Goal: Information Seeking & Learning: Learn about a topic

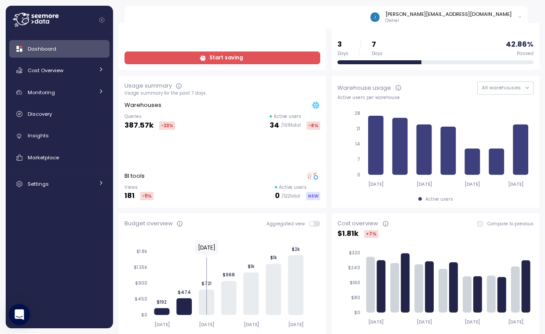
scroll to position [130, 0]
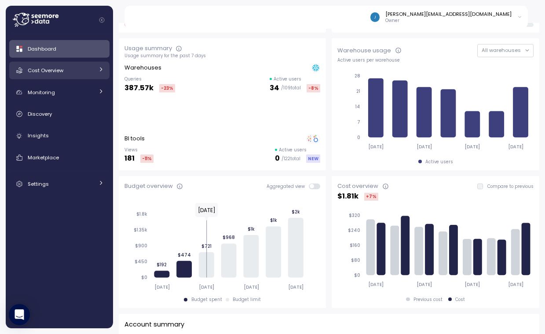
click at [70, 68] on div "Cost Overview" at bounding box center [61, 70] width 66 height 9
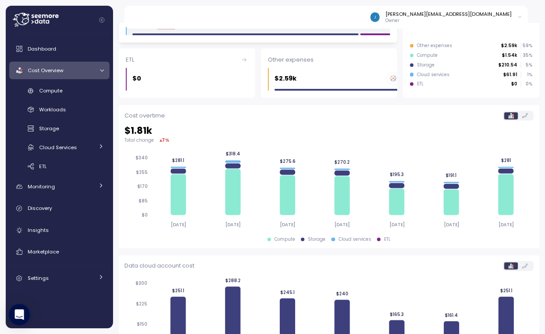
scroll to position [309, 0]
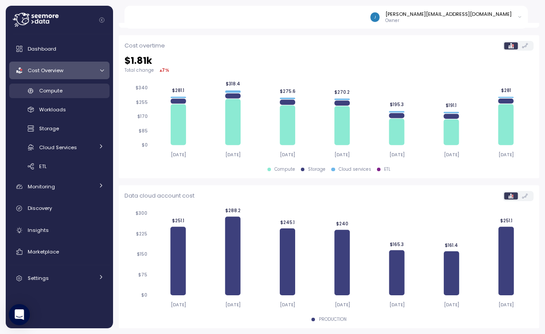
click at [69, 91] on div "Compute" at bounding box center [71, 90] width 65 height 9
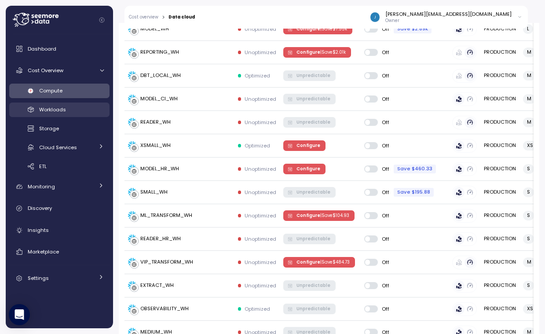
click at [61, 107] on span "Workloads" at bounding box center [52, 109] width 27 height 7
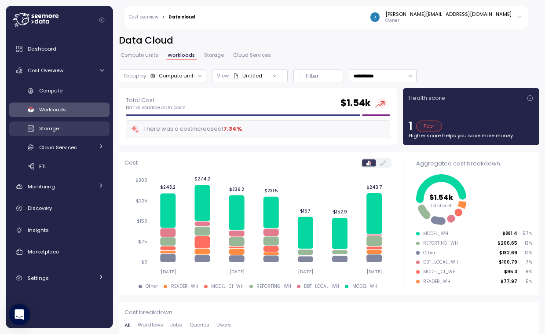
click at [56, 131] on span "Storage" at bounding box center [49, 128] width 20 height 7
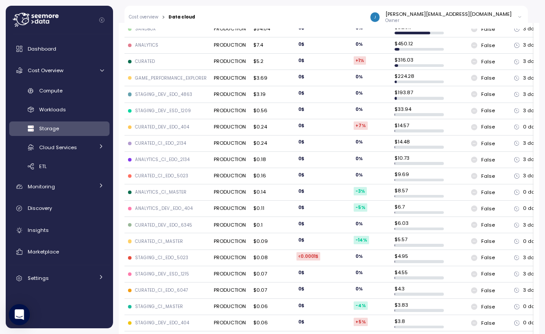
scroll to position [469, 0]
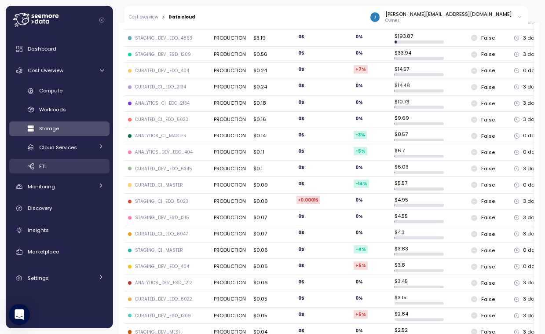
click at [46, 171] on link "ETL" at bounding box center [59, 166] width 100 height 15
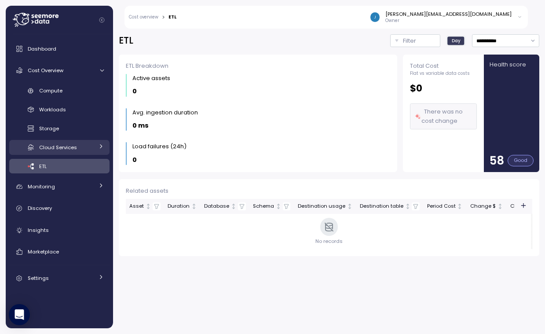
click at [60, 144] on span "Cloud Services" at bounding box center [58, 147] width 38 height 7
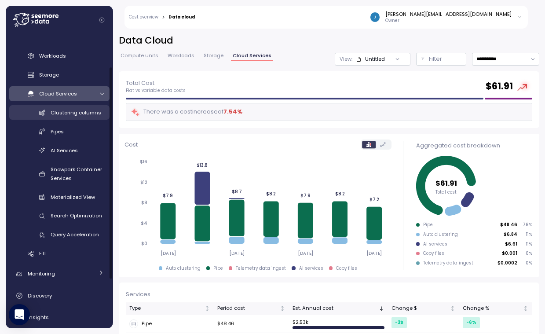
scroll to position [73, 0]
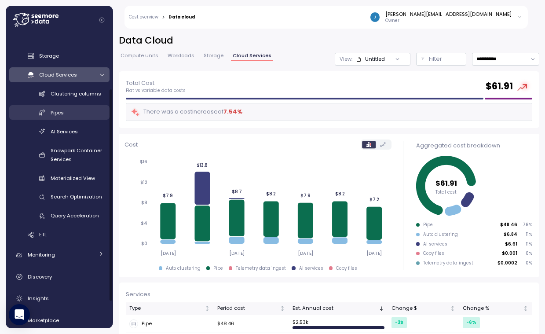
click at [62, 116] on div "Pipes" at bounding box center [77, 112] width 53 height 9
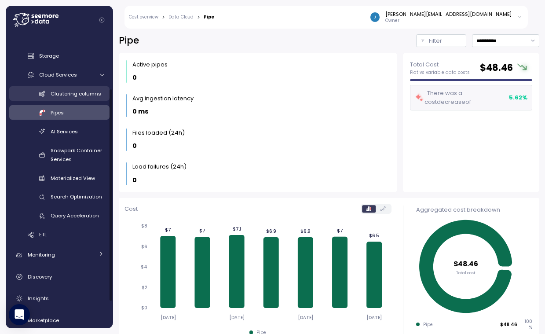
click at [69, 93] on span "Clustering columns" at bounding box center [76, 93] width 51 height 7
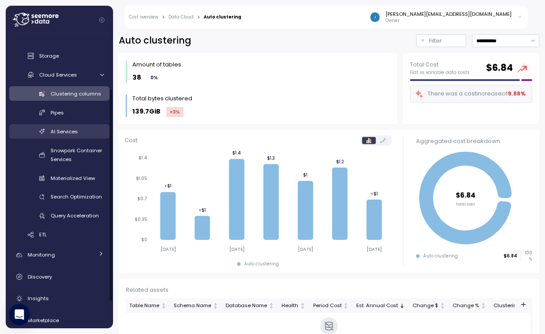
click at [69, 127] on div "AI Services" at bounding box center [77, 131] width 53 height 9
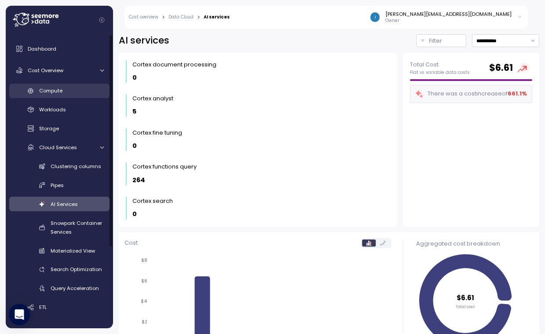
click at [56, 91] on span "Compute" at bounding box center [50, 90] width 23 height 7
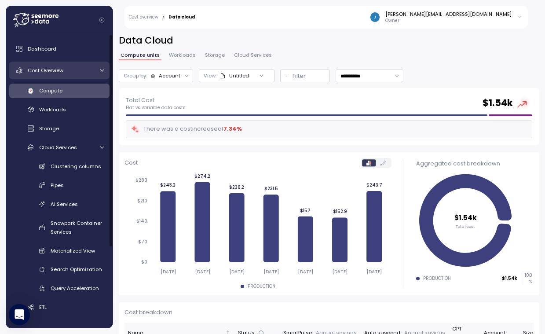
click at [54, 73] on span "Cost Overview" at bounding box center [46, 70] width 36 height 7
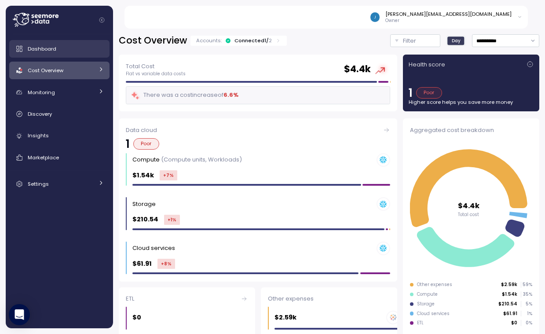
click at [54, 45] on span "Dashboard" at bounding box center [42, 48] width 29 height 7
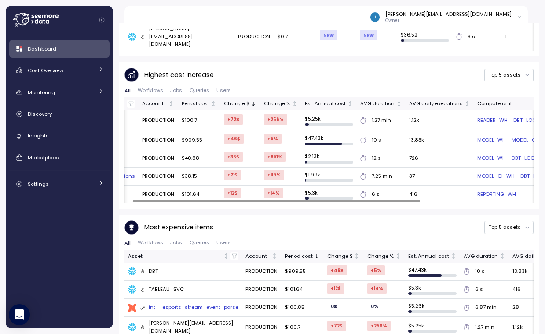
scroll to position [0, 172]
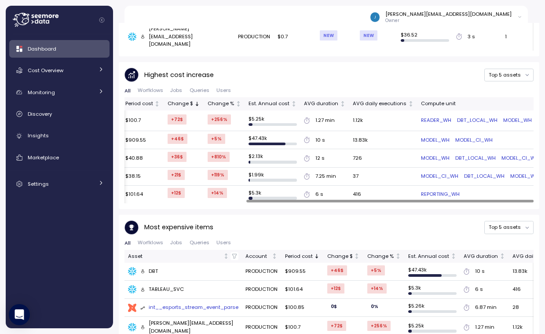
scroll to position [309, 0]
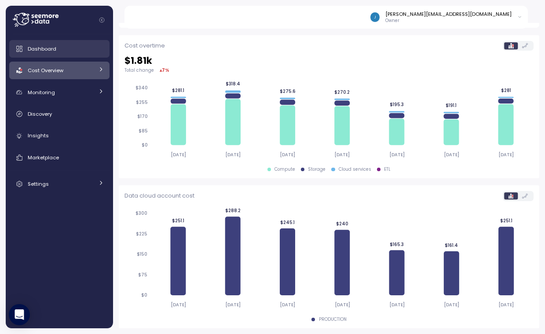
click at [55, 52] on span "Dashboard" at bounding box center [42, 48] width 29 height 7
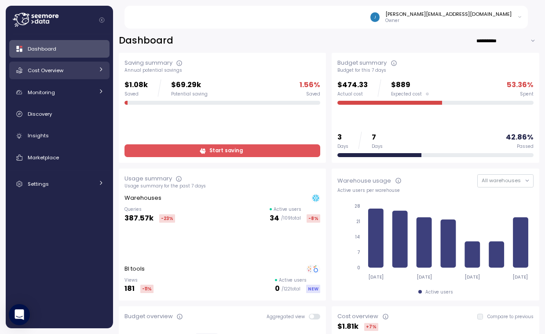
click at [59, 73] on span "Cost Overview" at bounding box center [46, 70] width 36 height 7
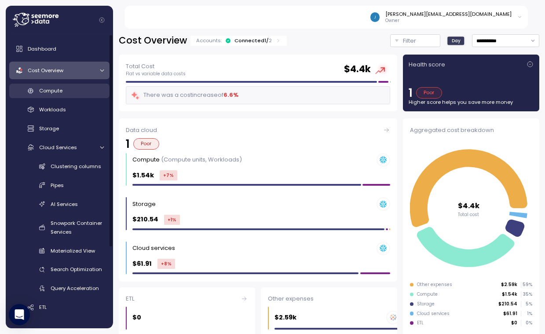
click at [58, 91] on span "Compute" at bounding box center [50, 90] width 23 height 7
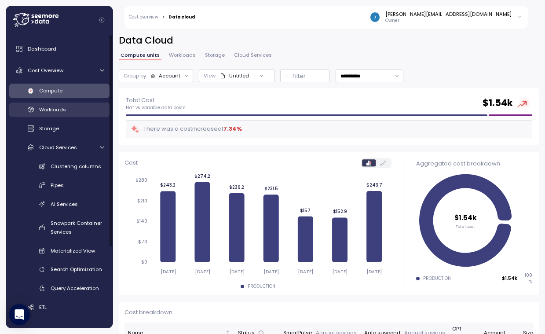
click at [65, 112] on span "Workloads" at bounding box center [52, 109] width 27 height 7
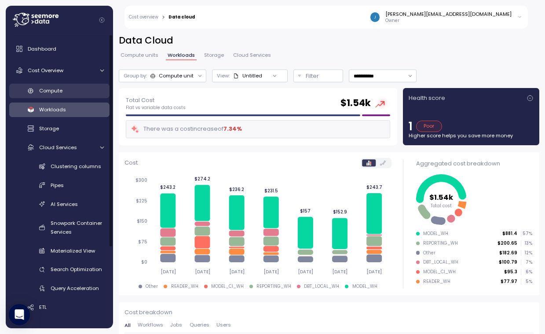
click at [76, 89] on div "Compute" at bounding box center [71, 90] width 65 height 9
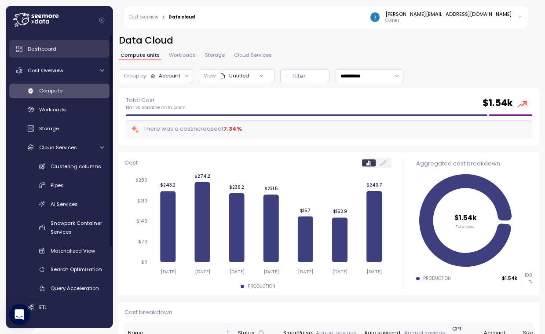
click at [67, 47] on div "Dashboard" at bounding box center [66, 48] width 76 height 9
